Goal: Find specific page/section: Find specific page/section

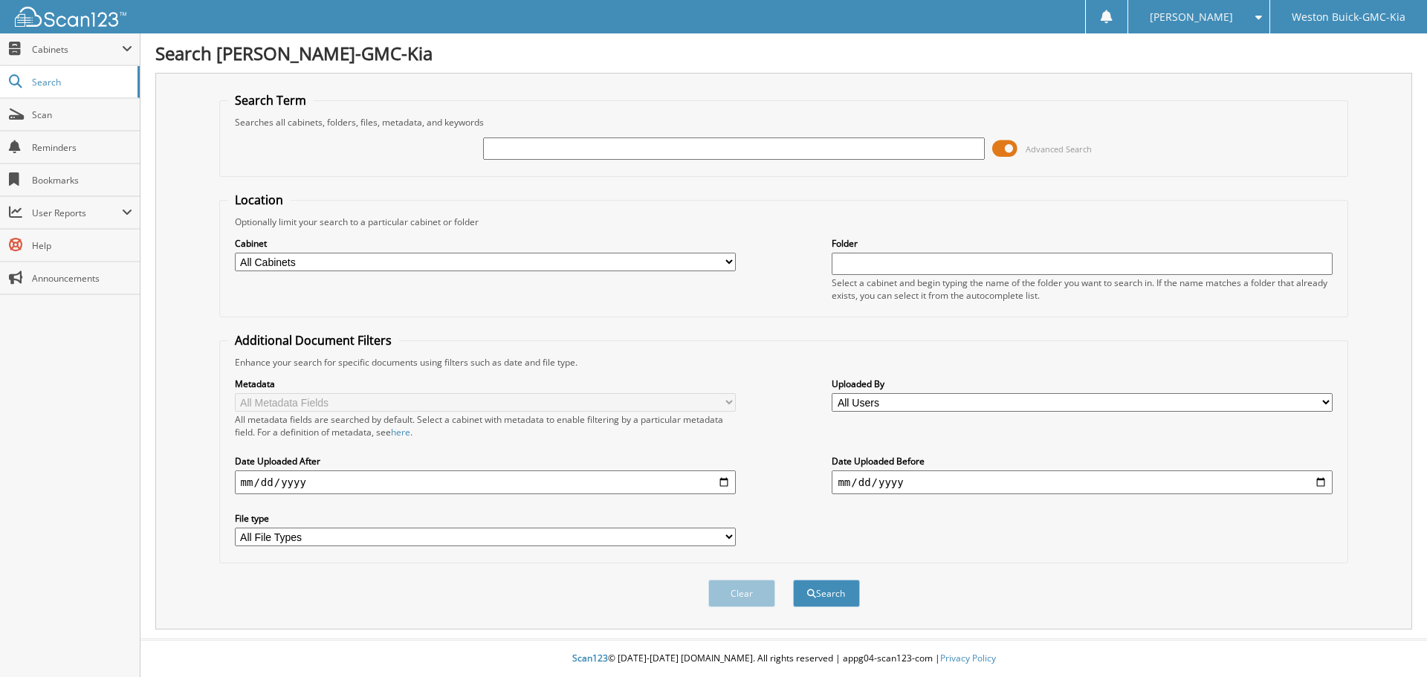
click at [997, 155] on span at bounding box center [1004, 148] width 25 height 22
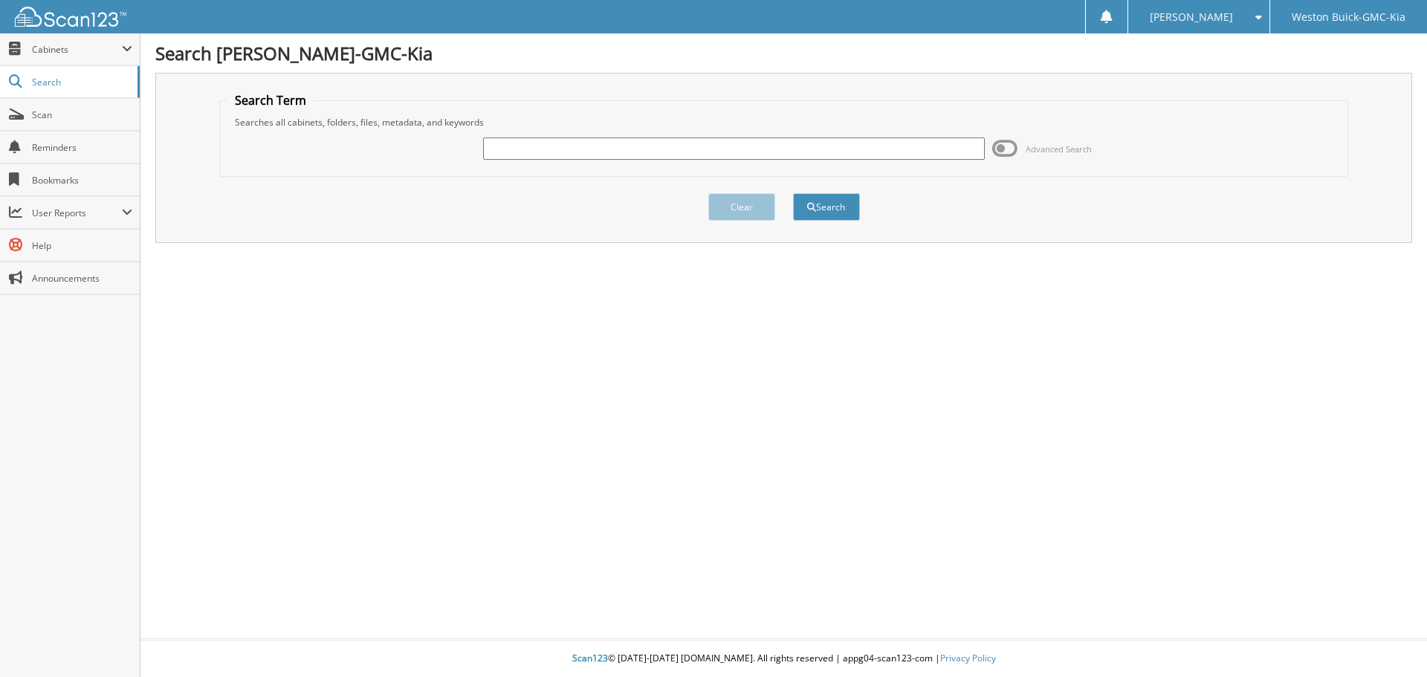
click at [936, 149] on input "text" at bounding box center [733, 148] width 501 height 22
type input "kd1533a"
click at [793, 193] on button "Search" at bounding box center [826, 206] width 67 height 27
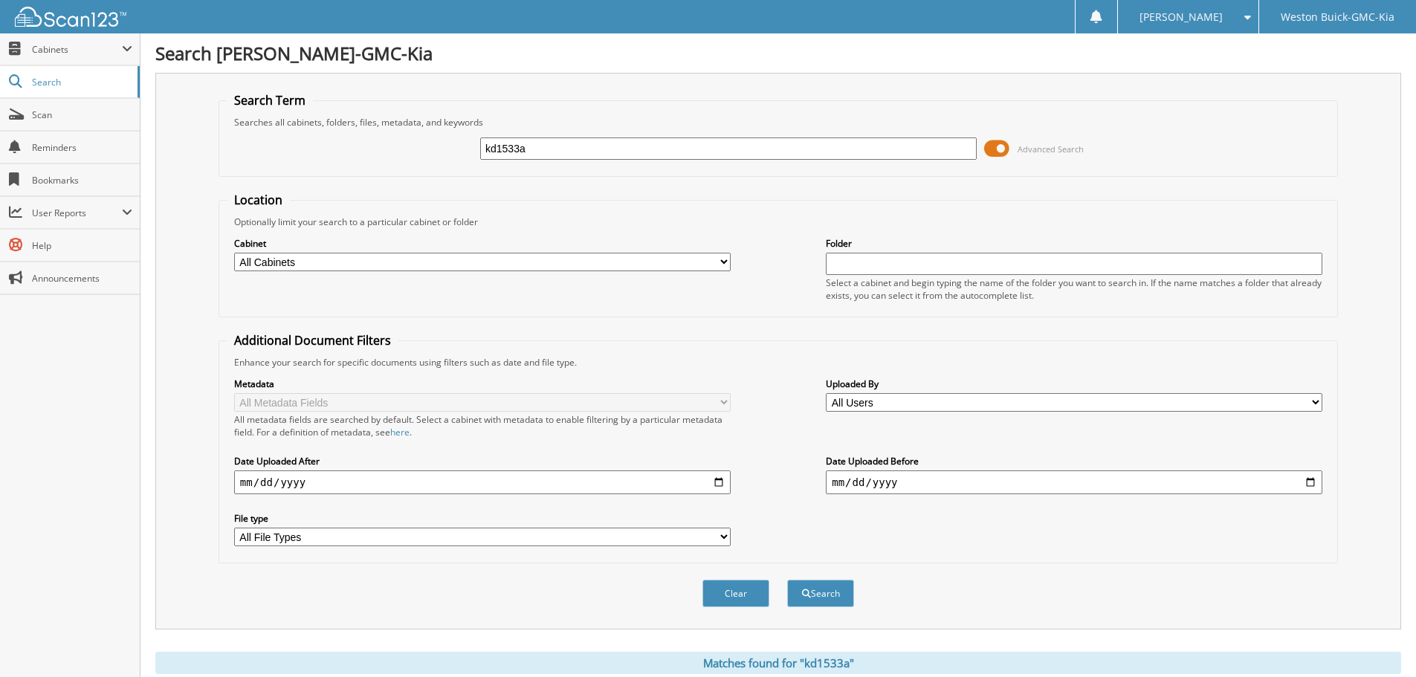
click at [658, 270] on select "All Cabinets ACCOUNTS PAYABLE AFTERMARKET ETCH AFTERMARKET GAP AFTERMARKET TOTA…" at bounding box center [482, 262] width 496 height 19
select select "4415"
click at [234, 253] on select "All Cabinets ACCOUNTS PAYABLE AFTERMARKET ETCH AFTERMARKET GAP AFTERMARKET TOTA…" at bounding box center [482, 262] width 496 height 19
click at [861, 274] on input "text" at bounding box center [1074, 264] width 496 height 22
click at [974, 288] on li "25 WHOLESALES" at bounding box center [1074, 285] width 495 height 20
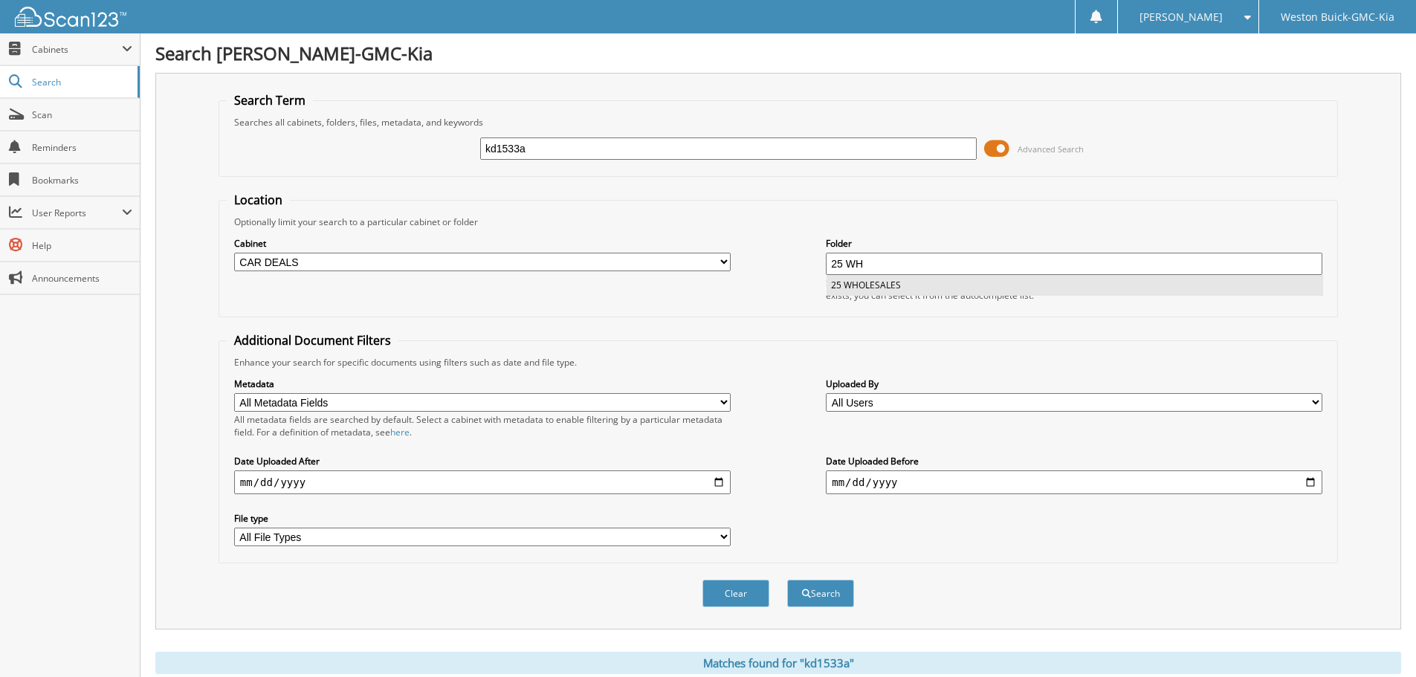
type input "25 WHOLESALES"
click at [809, 598] on button "Search" at bounding box center [820, 593] width 67 height 27
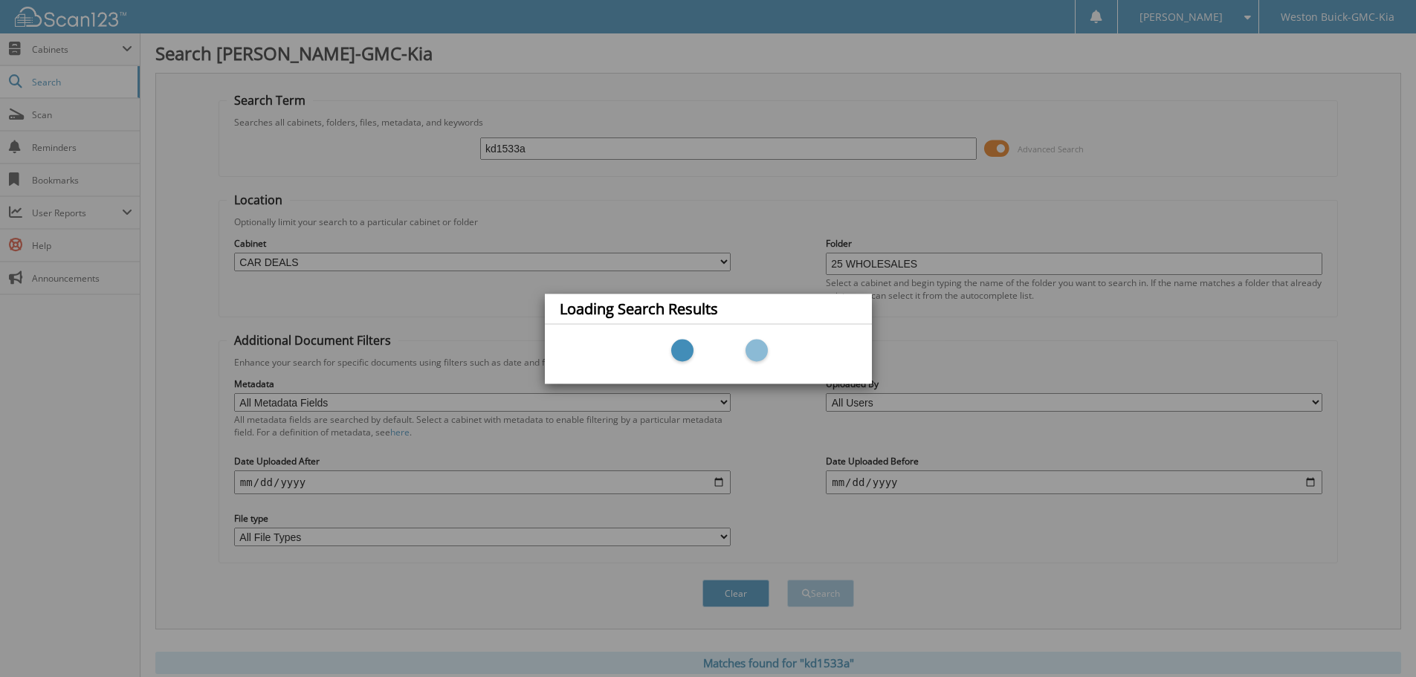
scroll to position [331, 0]
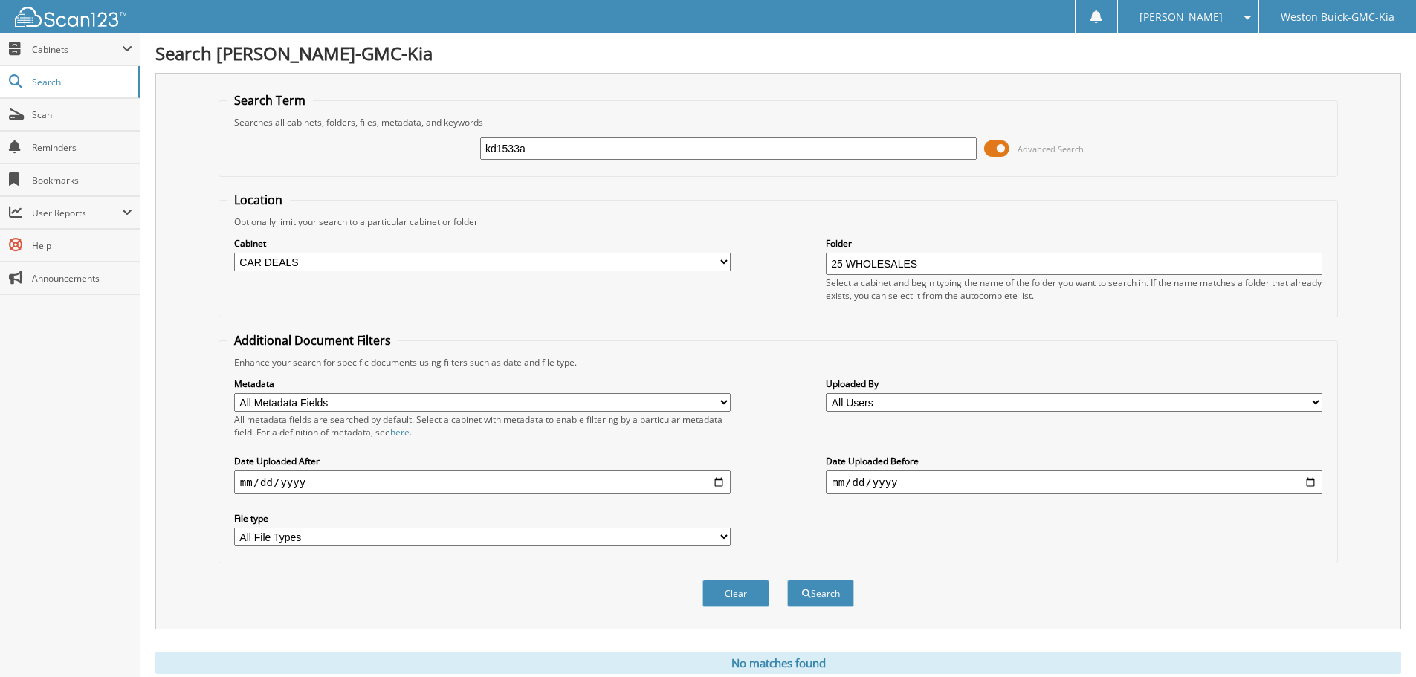
click at [996, 145] on span at bounding box center [996, 148] width 25 height 22
